Goal: Task Accomplishment & Management: Manage account settings

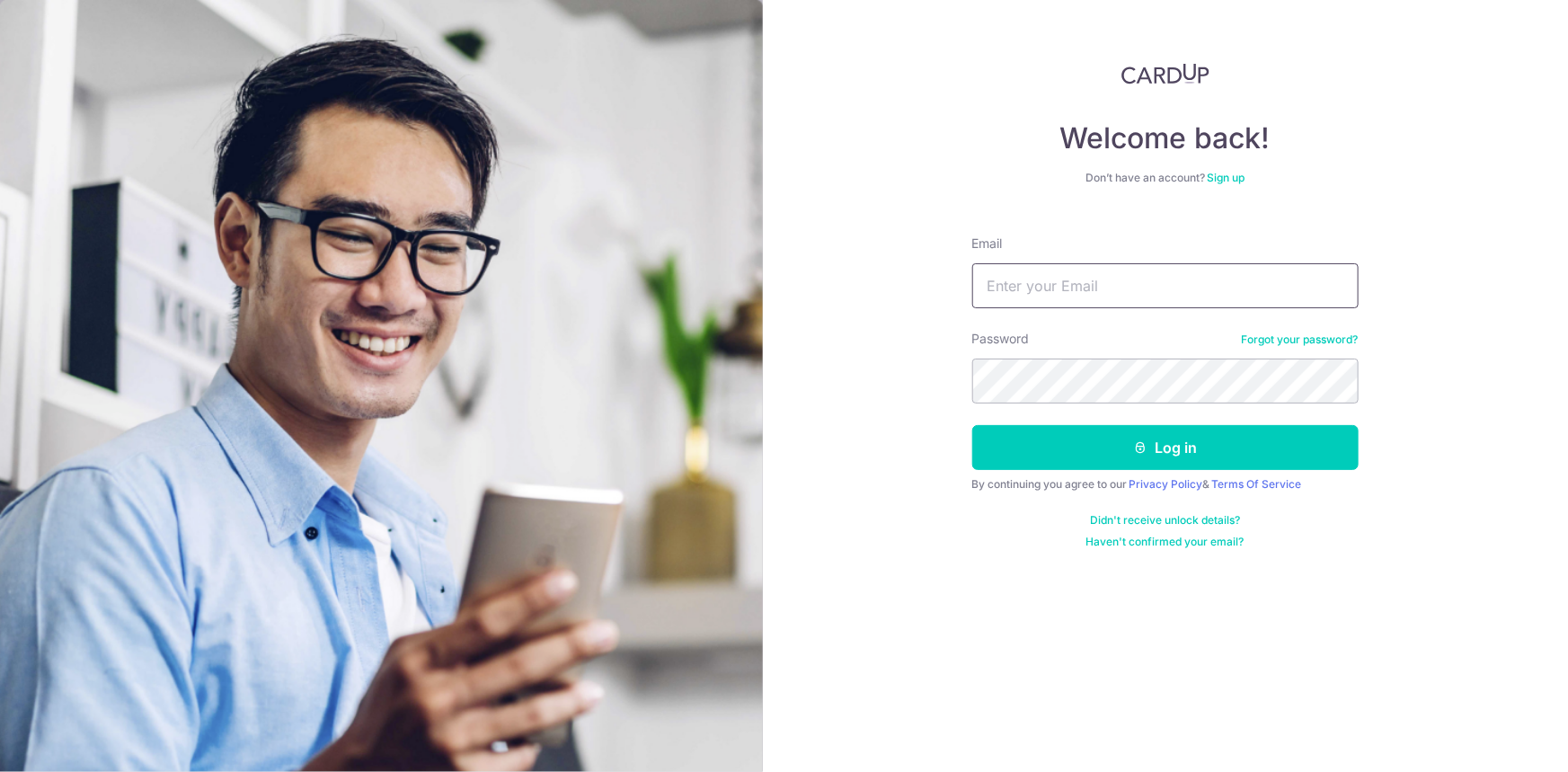
click at [1024, 293] on input "Email" at bounding box center [1165, 286] width 387 height 45
paste input "[EMAIL_ADDRESS][DOMAIN_NAME]"
type input "[EMAIL_ADDRESS][DOMAIN_NAME]"
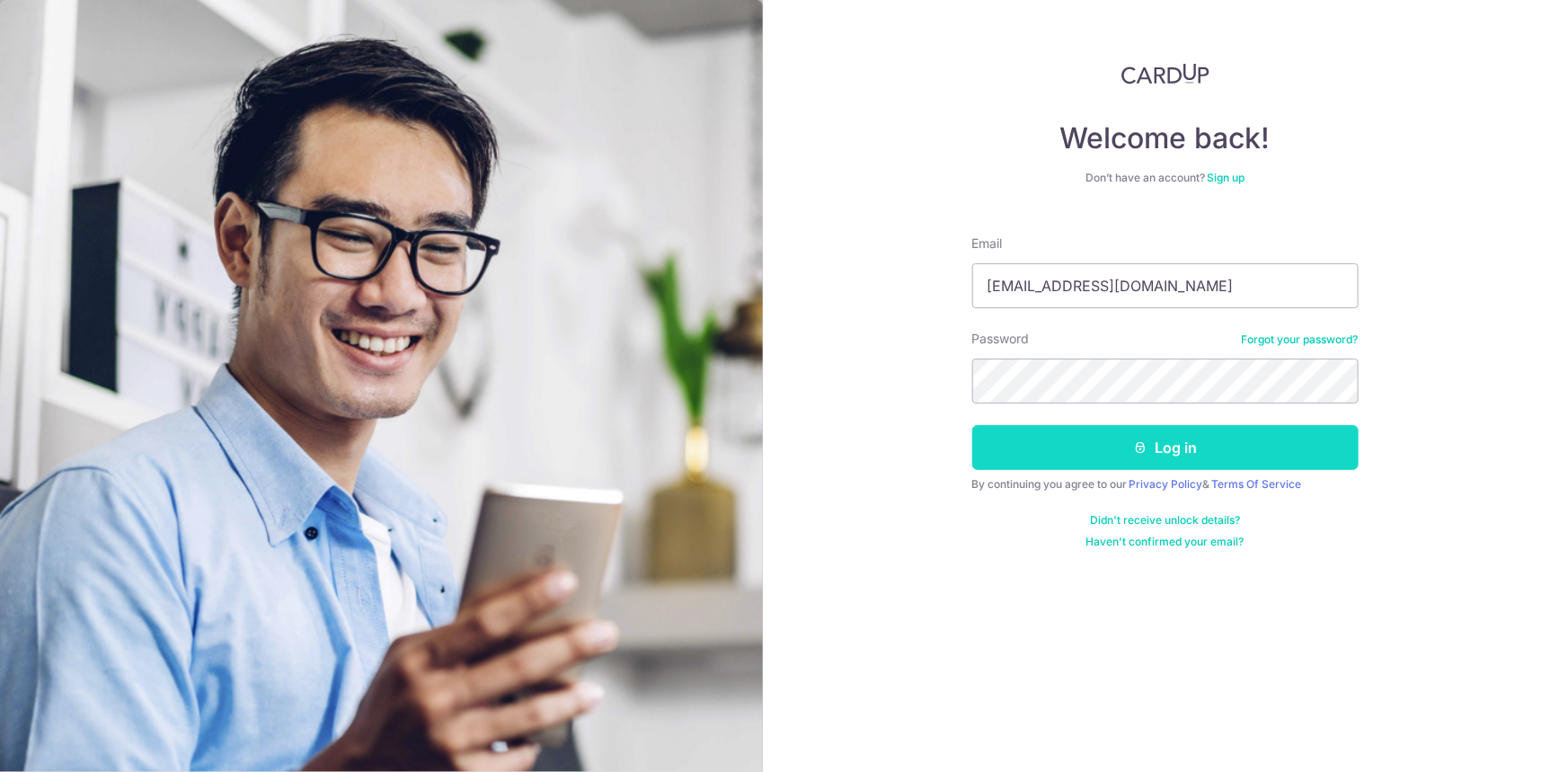
click at [1006, 443] on button "Log in" at bounding box center [1165, 447] width 387 height 45
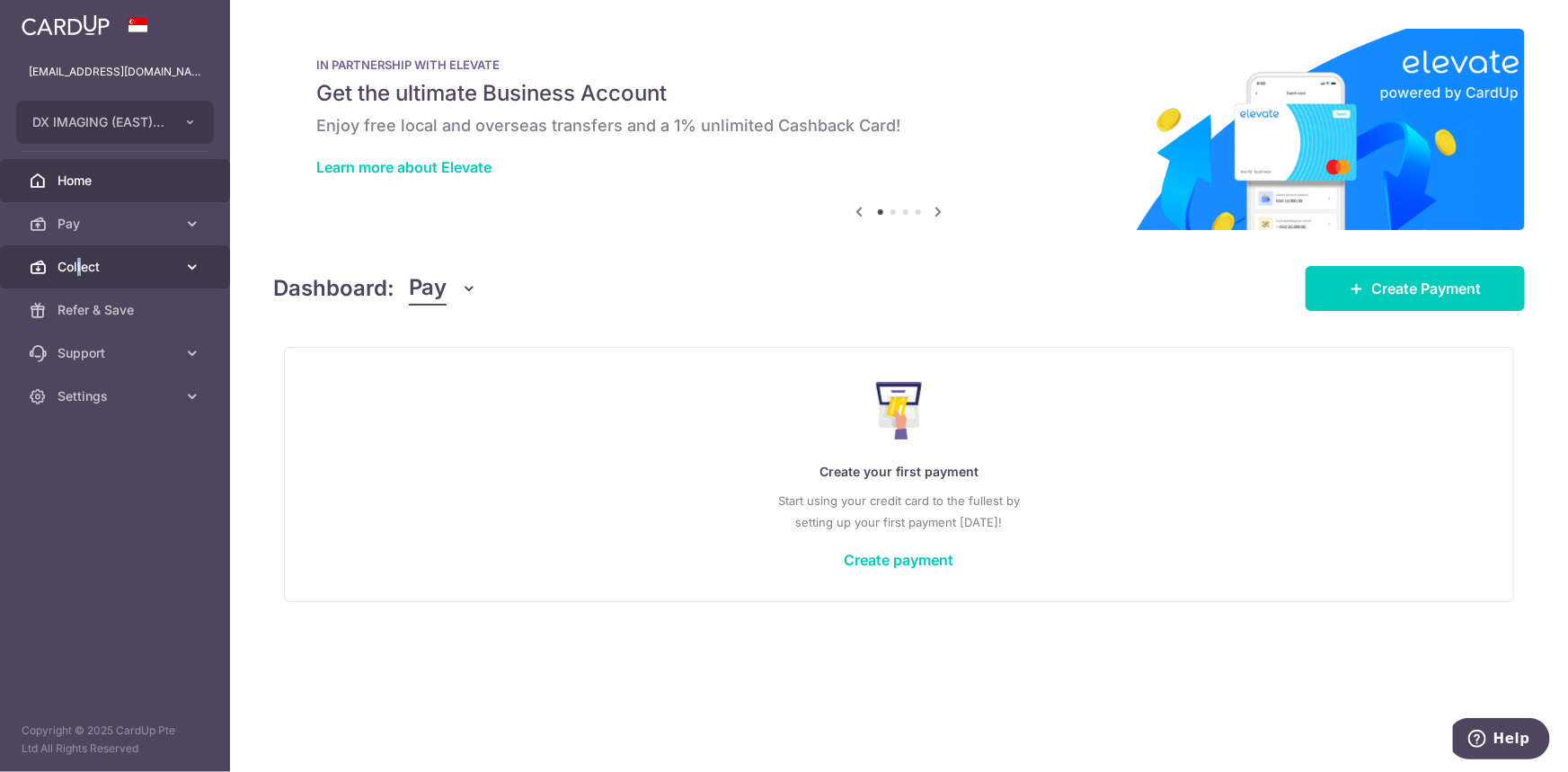
drag, startPoint x: 79, startPoint y: 258, endPoint x: 63, endPoint y: 253, distance: 16.8
click at [77, 258] on span "Collect" at bounding box center [116, 266] width 118 height 18
